Goal: Task Accomplishment & Management: Manage account settings

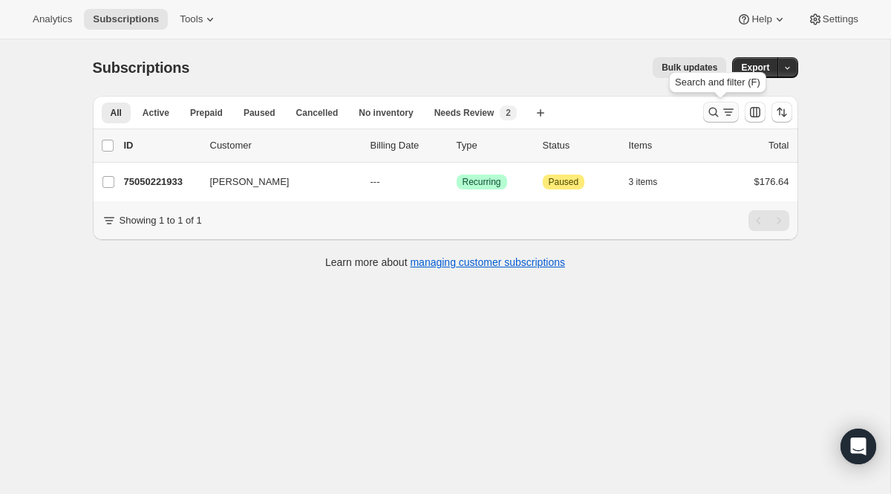
click at [708, 115] on icon "Search and filter results" at bounding box center [713, 112] width 15 height 15
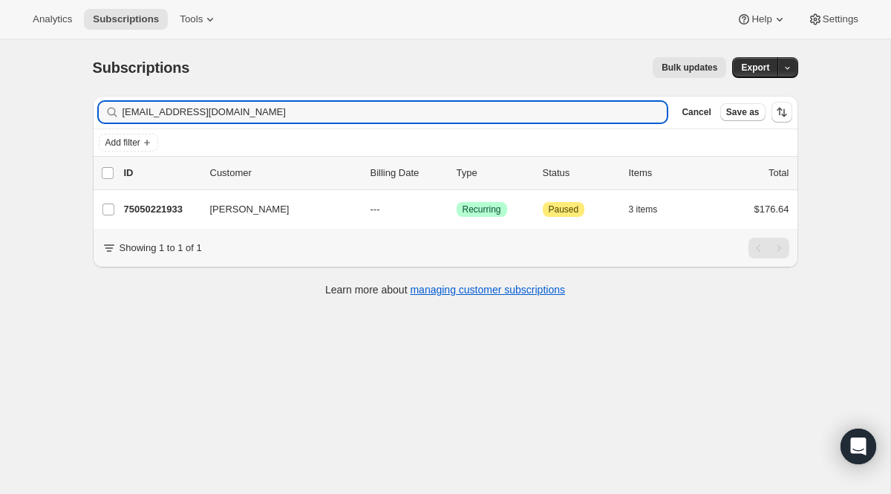
drag, startPoint x: 319, startPoint y: 117, endPoint x: 54, endPoint y: 42, distance: 275.8
click at [54, 42] on div "Subscriptions. This page is ready Subscriptions Bulk updates More actions Bulk …" at bounding box center [445, 286] width 891 height 494
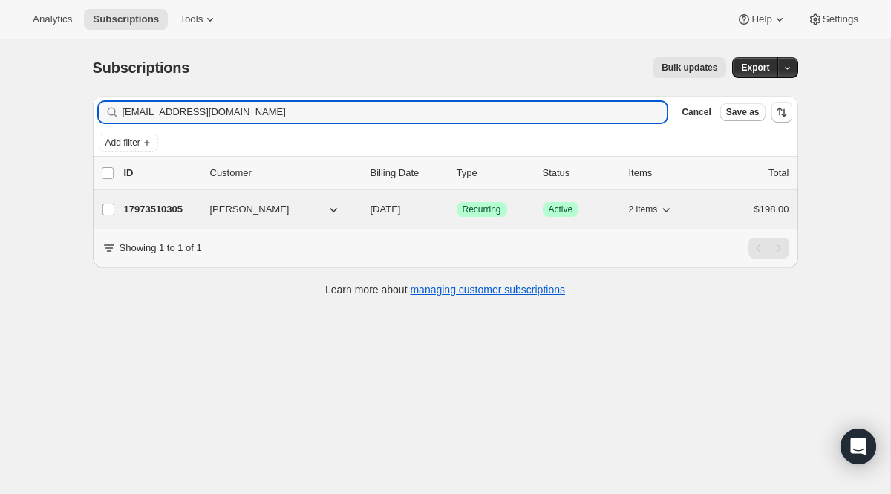
type input "[EMAIL_ADDRESS][DOMAIN_NAME]"
click at [481, 203] on span "Success Recurring" at bounding box center [482, 209] width 51 height 15
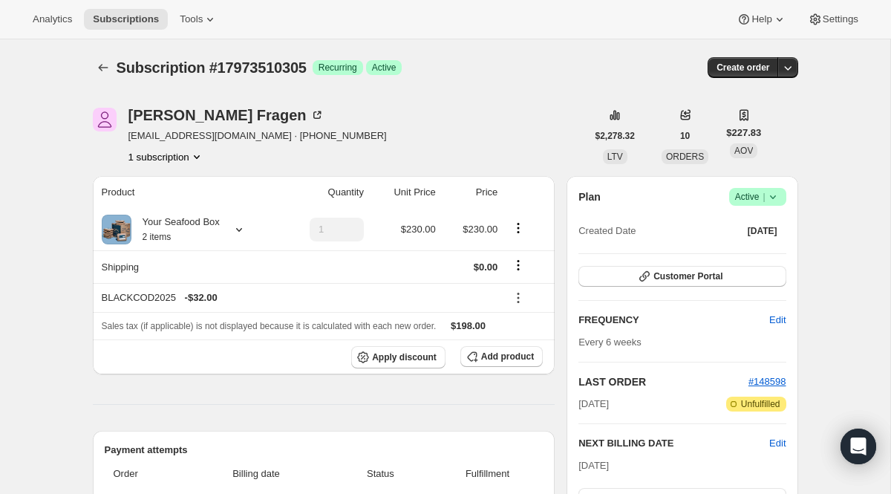
click at [691, 290] on div "Plan Success Active | Created Date [DATE] Customer Portal FREQUENCY Edit Every …" at bounding box center [682, 383] width 207 height 390
click at [697, 278] on span "Customer Portal" at bounding box center [688, 276] width 69 height 12
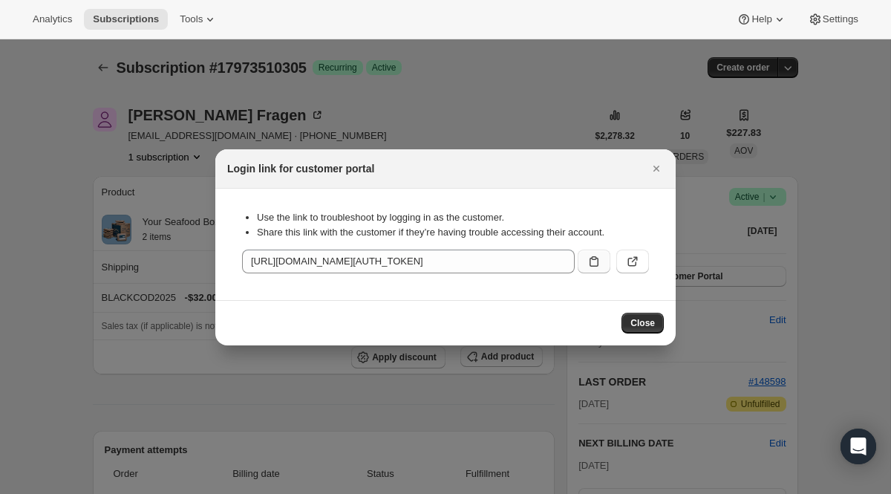
click at [598, 255] on icon ":r42i:" at bounding box center [594, 261] width 15 height 15
click at [654, 160] on button "Close" at bounding box center [656, 168] width 21 height 21
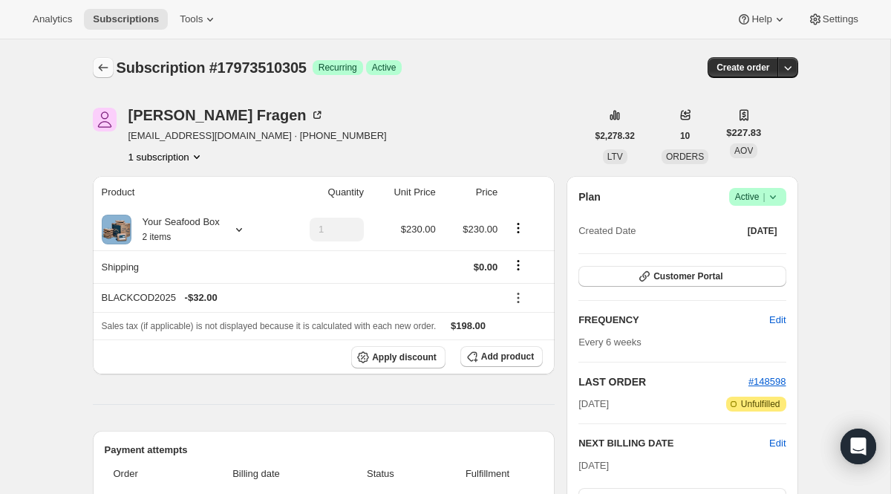
click at [107, 68] on icon "Subscriptions" at bounding box center [103, 67] width 15 height 15
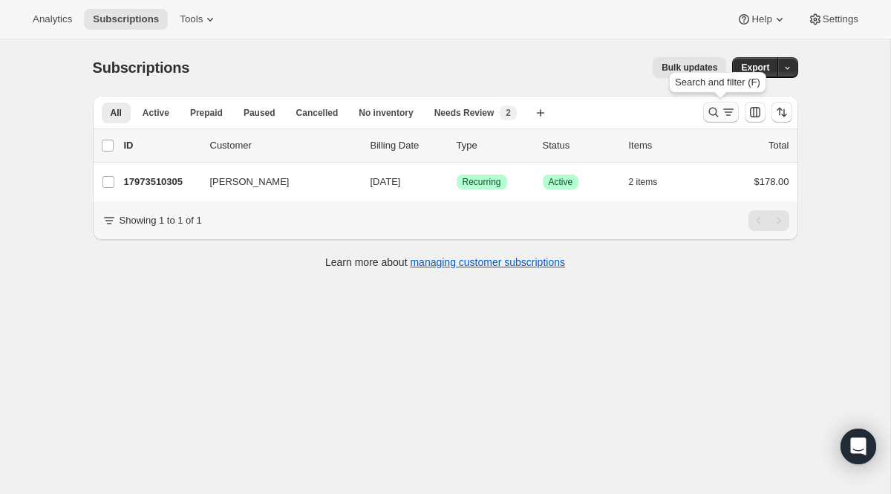
click at [717, 113] on icon "Search and filter results" at bounding box center [713, 112] width 15 height 15
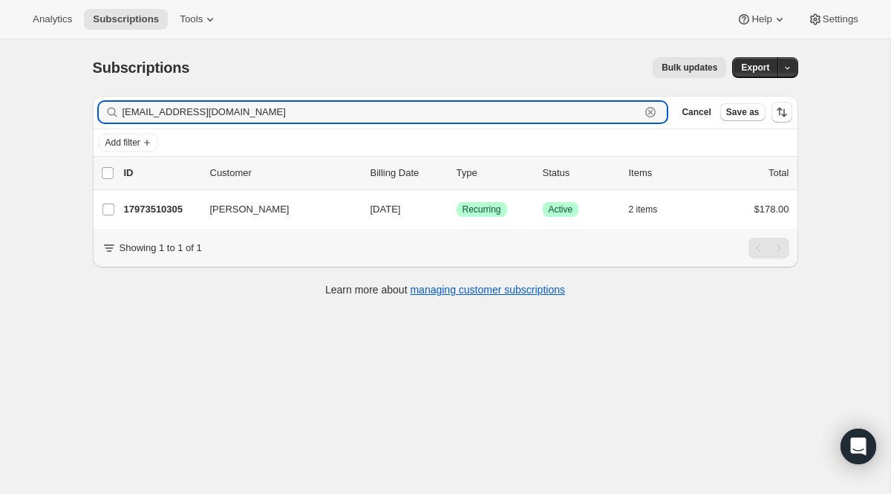
drag, startPoint x: 477, startPoint y: 114, endPoint x: 48, endPoint y: 71, distance: 431.4
click at [64, 71] on div "Subscriptions. This page is ready Subscriptions Bulk updates More actions Bulk …" at bounding box center [445, 286] width 891 height 494
paste input "theraube"
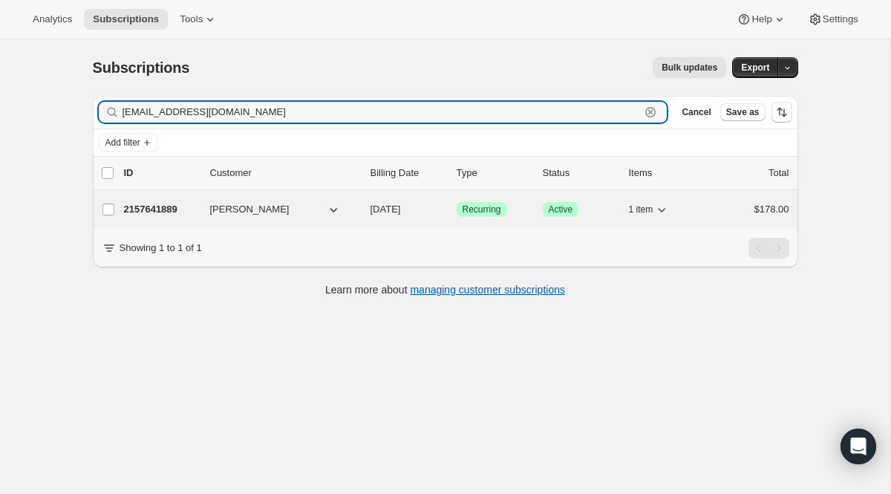
type input "[EMAIL_ADDRESS][DOMAIN_NAME]"
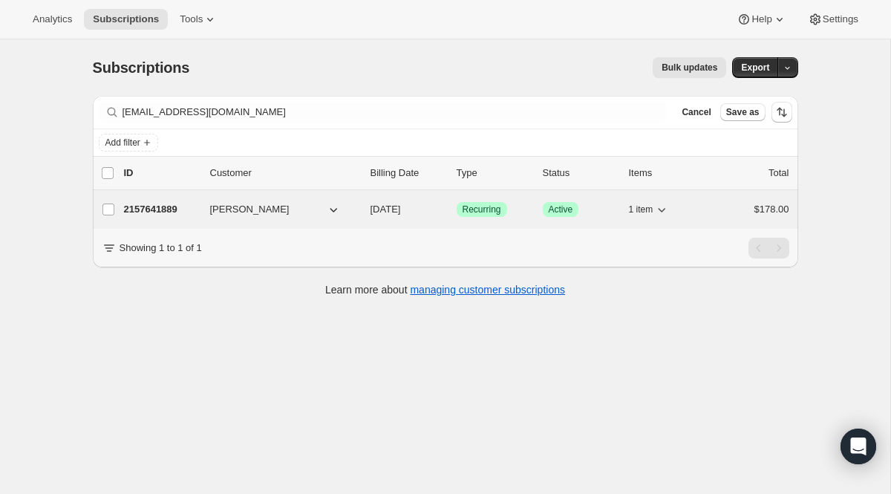
click at [475, 207] on span "Recurring" at bounding box center [482, 210] width 39 height 12
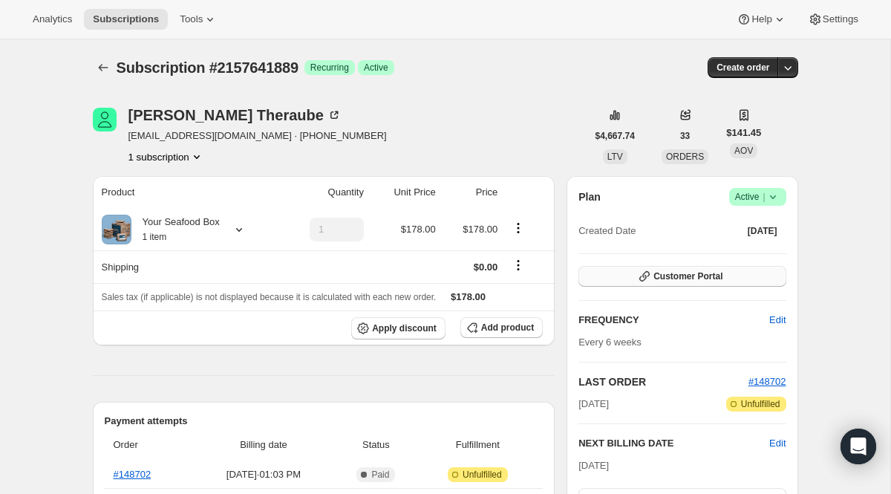
click at [628, 271] on button "Customer Portal" at bounding box center [682, 276] width 207 height 21
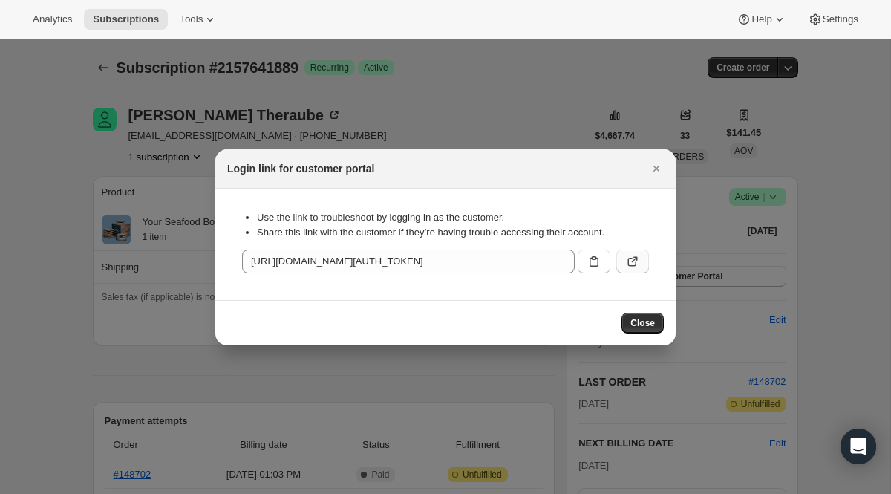
click at [632, 265] on icon ":r47d:" at bounding box center [632, 262] width 9 height 9
click at [158, 71] on div at bounding box center [445, 247] width 891 height 494
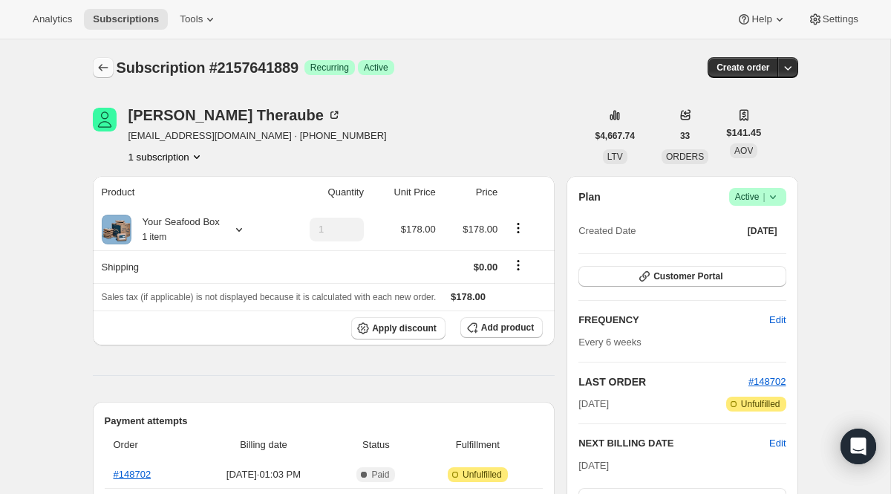
click at [106, 68] on icon "Subscriptions" at bounding box center [103, 67] width 15 height 15
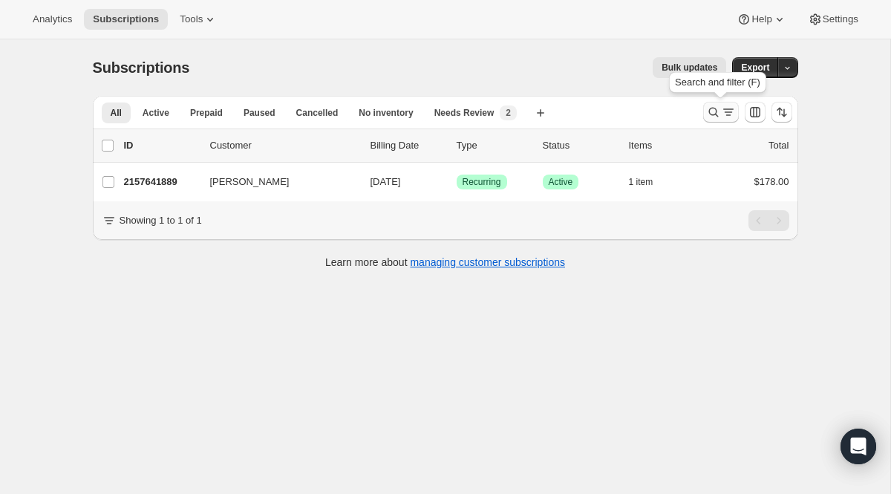
click at [721, 119] on icon "Search and filter results" at bounding box center [728, 112] width 15 height 15
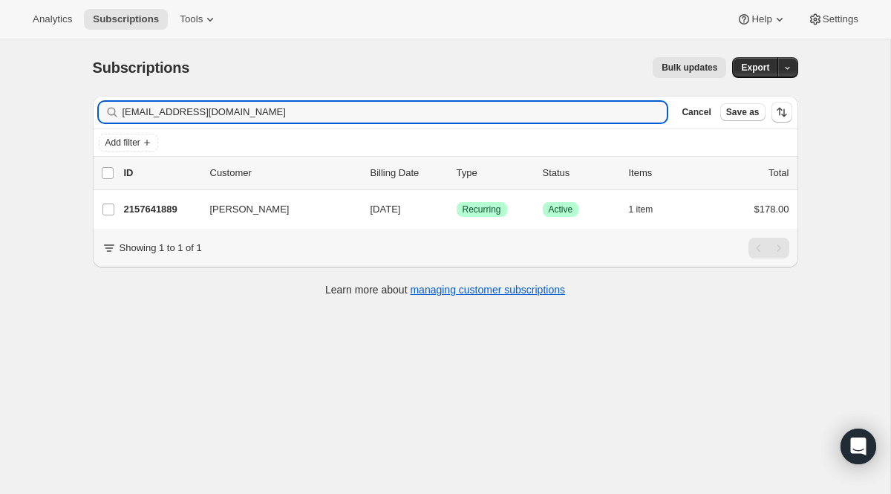
drag, startPoint x: 362, startPoint y: 114, endPoint x: 43, endPoint y: 52, distance: 324.5
click at [43, 52] on div "Subscriptions. This page is ready Subscriptions Bulk updates More actions Bulk …" at bounding box center [445, 286] width 891 height 494
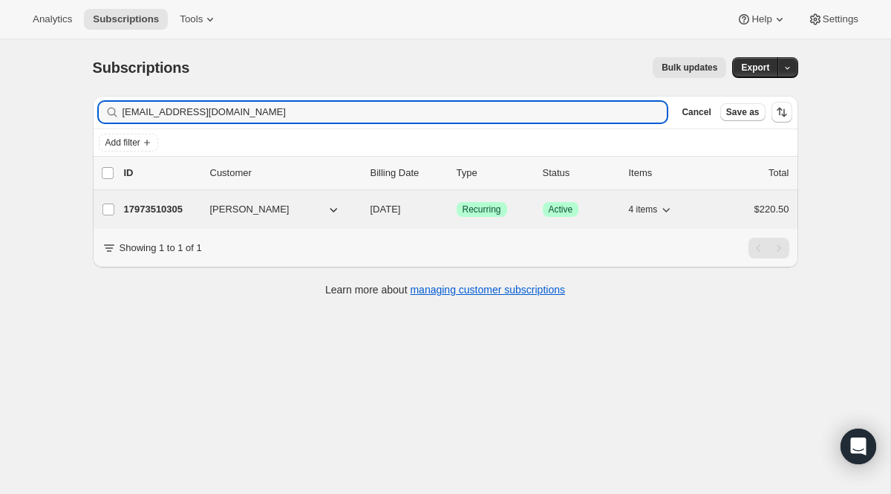
type input "[EMAIL_ADDRESS][DOMAIN_NAME]"
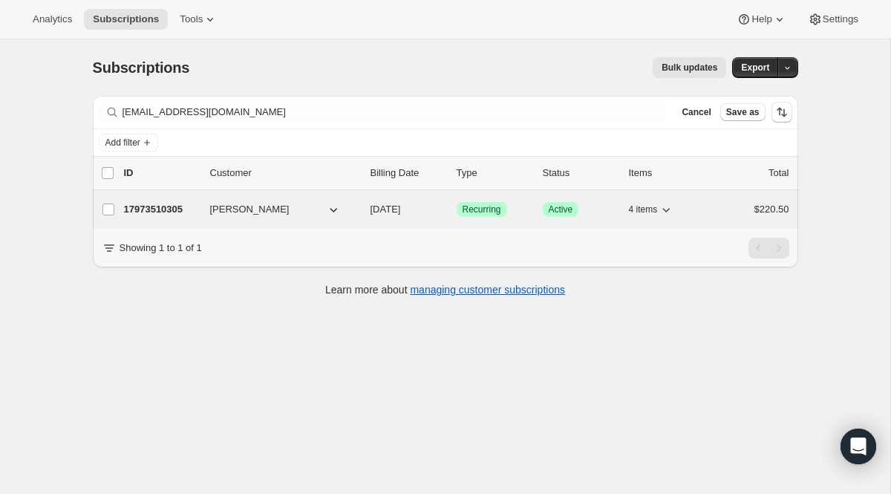
click at [468, 214] on span "Recurring" at bounding box center [482, 210] width 39 height 12
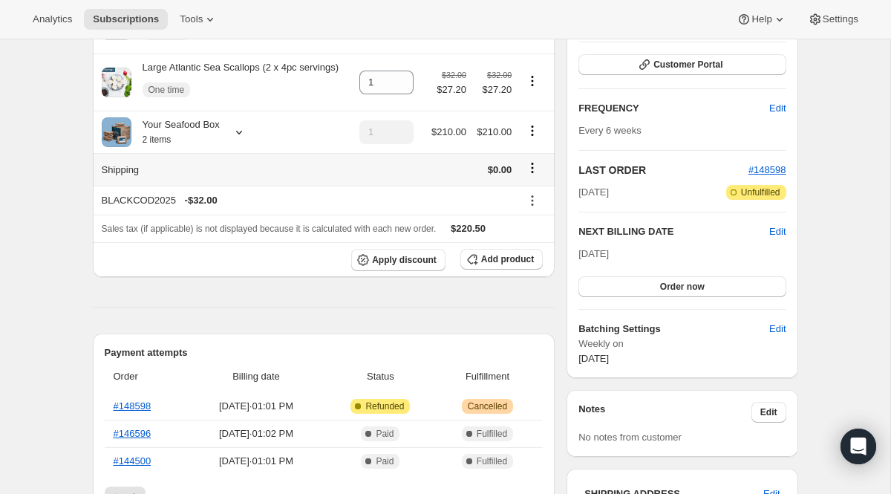
scroll to position [244, 0]
